Goal: Browse casually

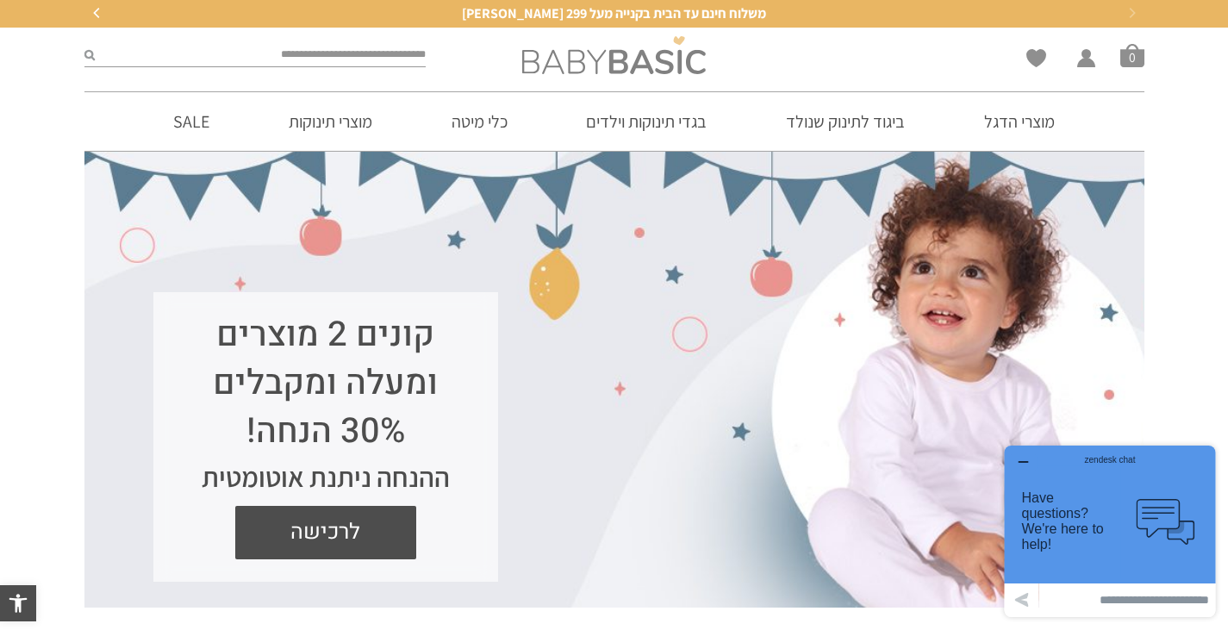
click at [609, 73] on img at bounding box center [613, 55] width 183 height 38
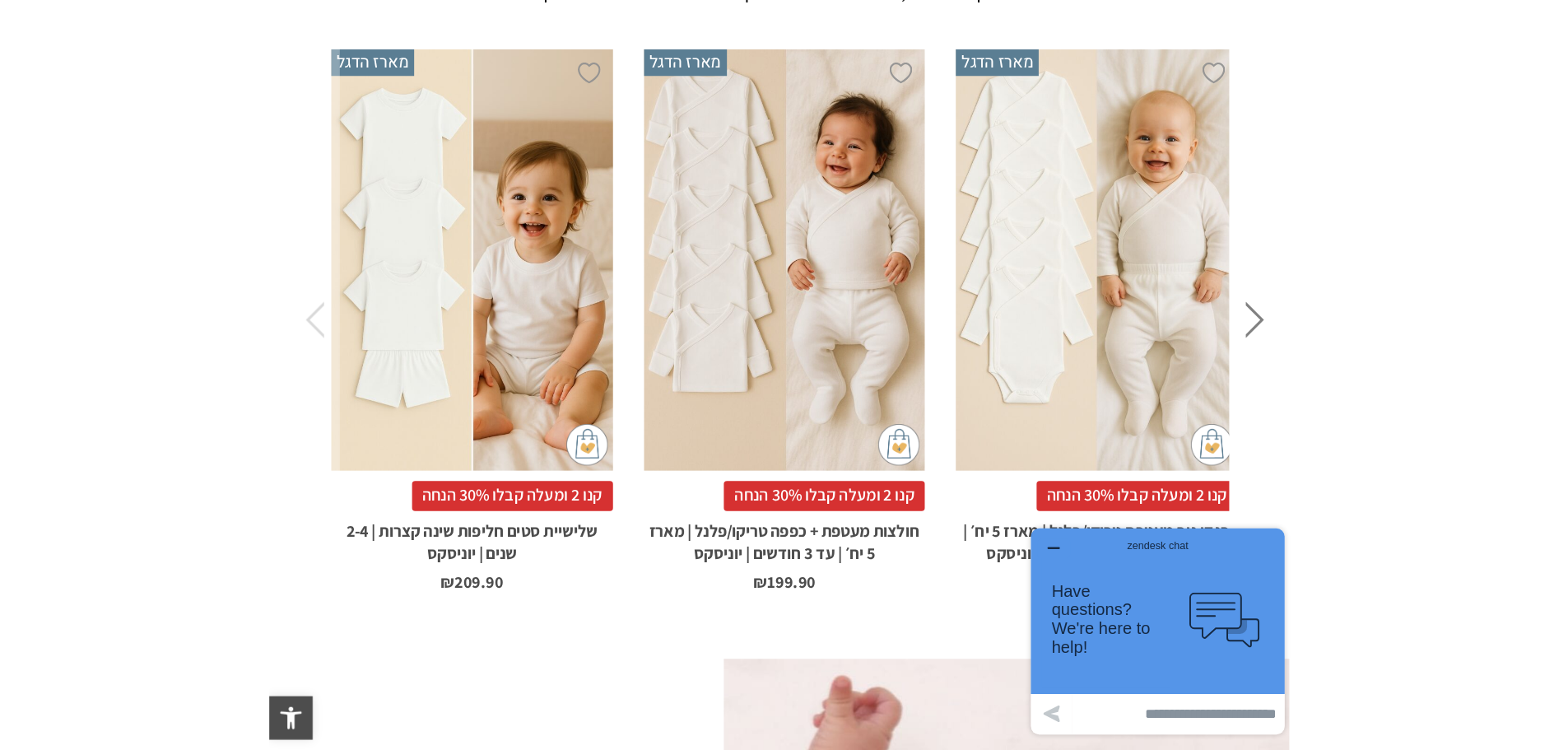
scroll to position [2496, 0]
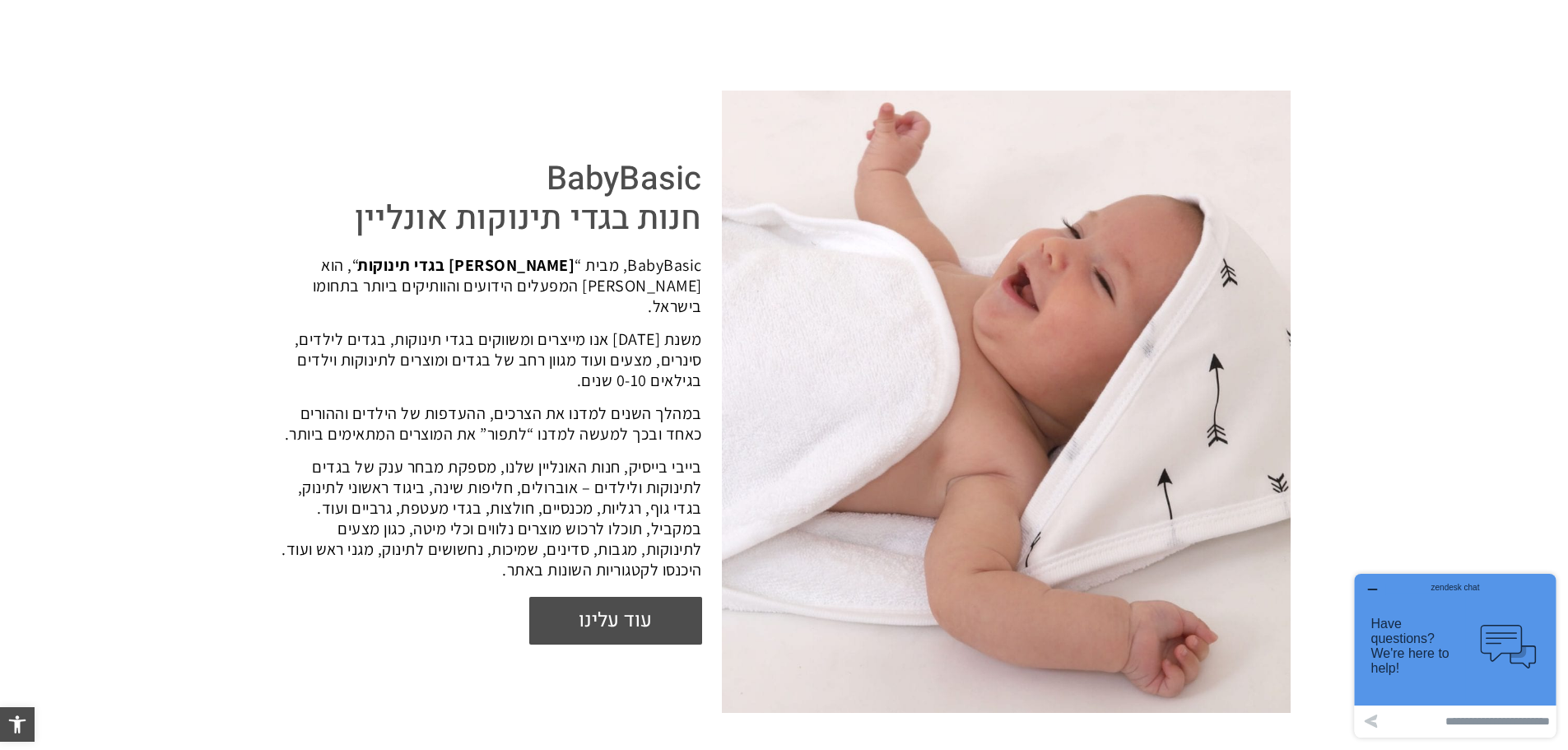
click at [668, 171] on h2 "BabyBasic חנות בגדי תינוקות אונליין" at bounding box center [490, 199] width 424 height 79
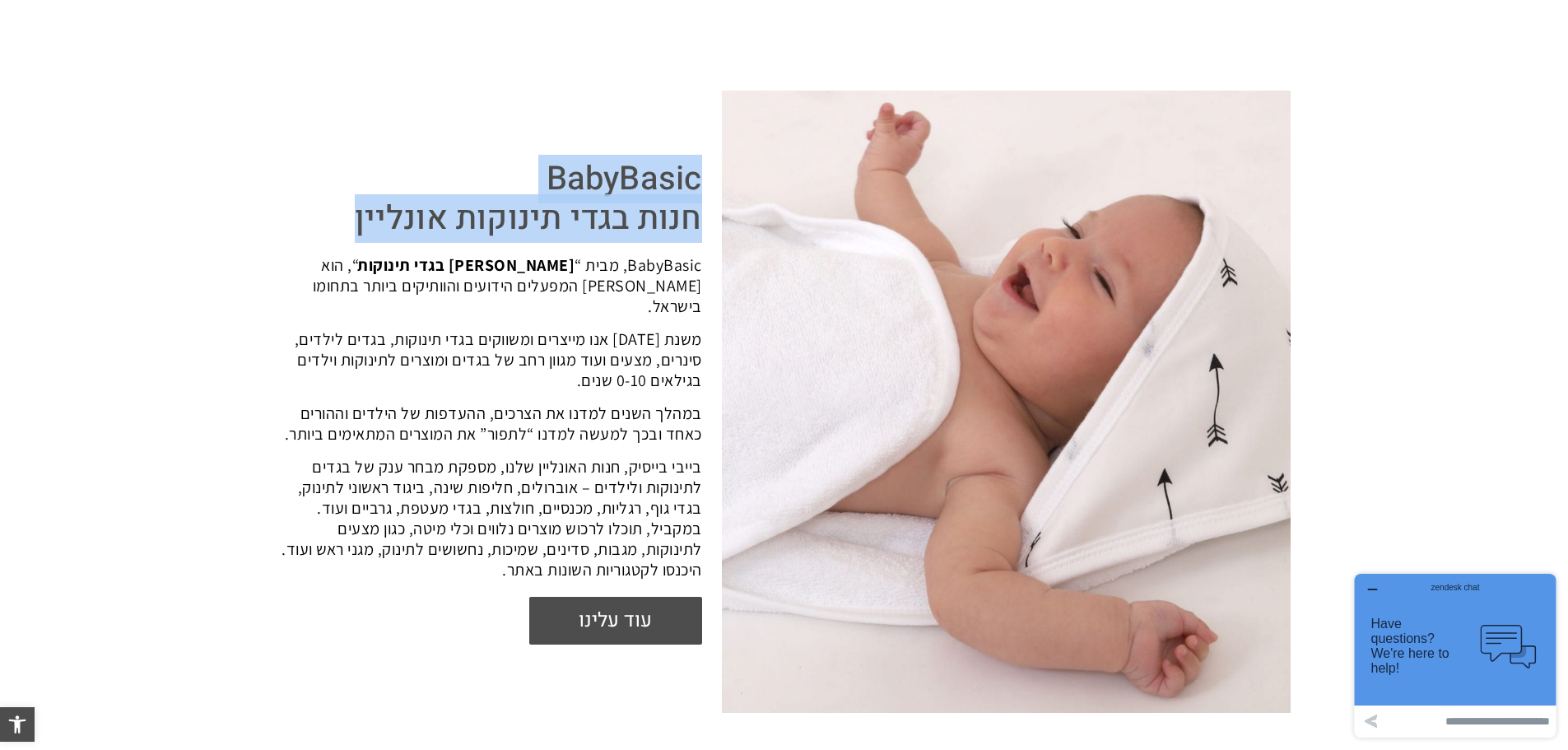
drag, startPoint x: 698, startPoint y: 182, endPoint x: 332, endPoint y: 208, distance: 366.9
click at [332, 208] on h2 "BabyBasic חנות בגדי תינוקות אונליין" at bounding box center [490, 199] width 424 height 79
copy h2 "BabyBasic חנות בגדי תינוקות אונליין"
